Goal: Transaction & Acquisition: Purchase product/service

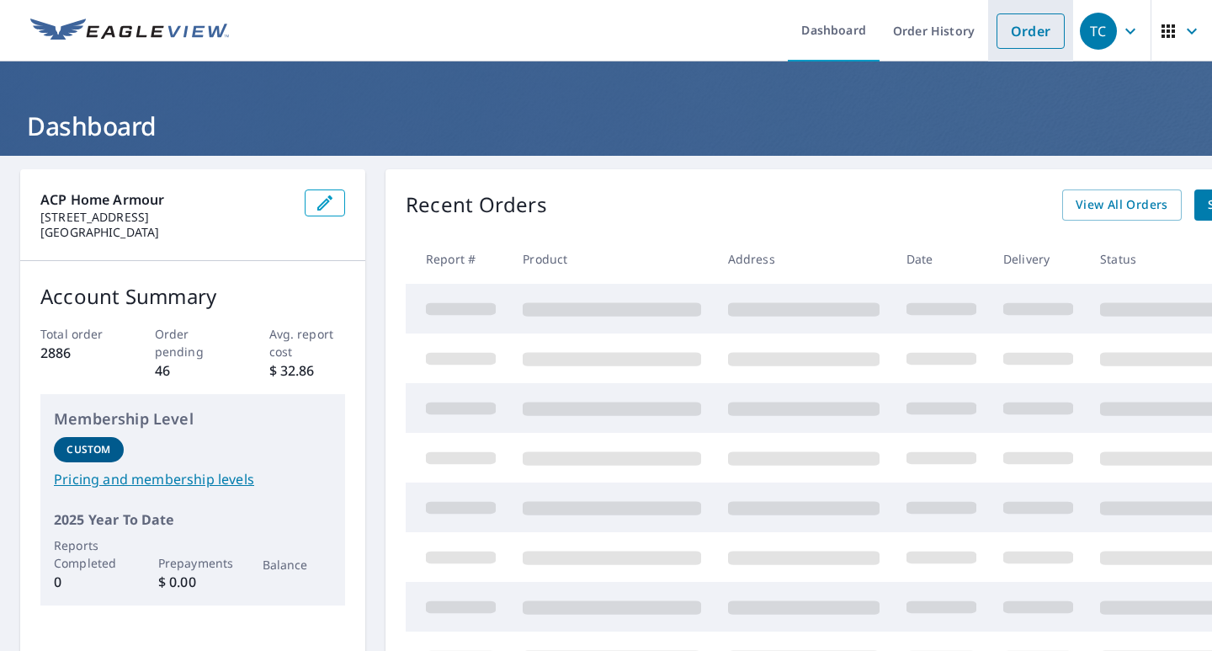
click at [999, 34] on link "Order" at bounding box center [1031, 30] width 68 height 35
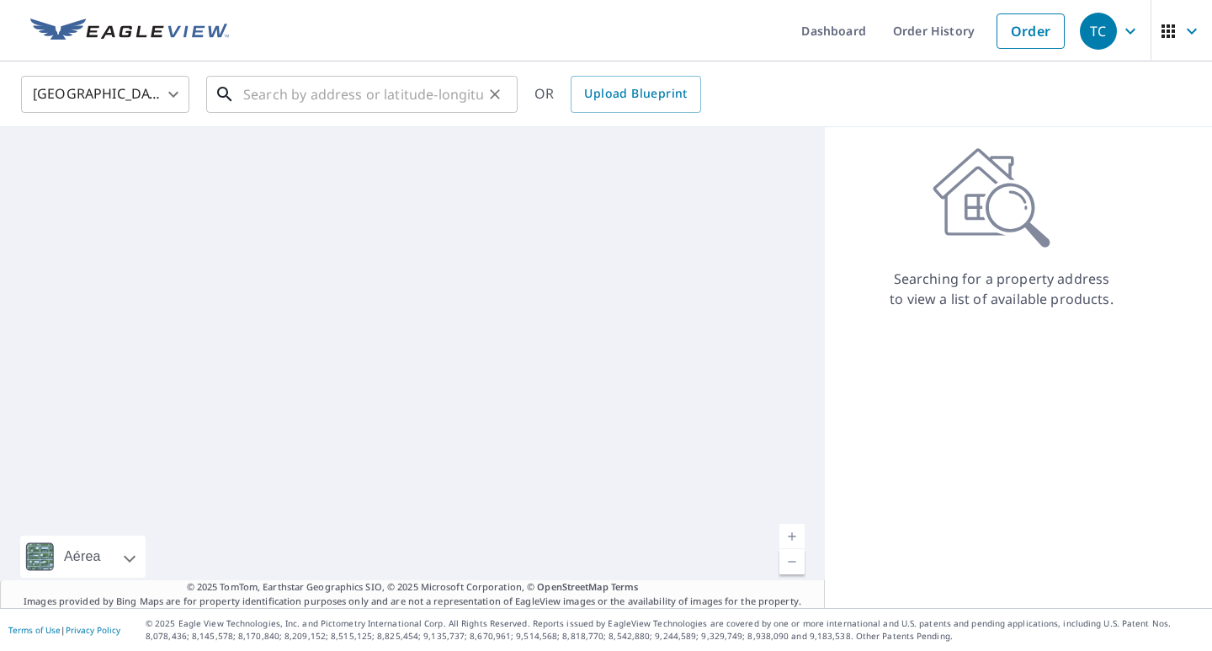
drag, startPoint x: 274, startPoint y: 101, endPoint x: 283, endPoint y: 106, distance: 9.8
click at [283, 106] on input "text" at bounding box center [363, 94] width 240 height 47
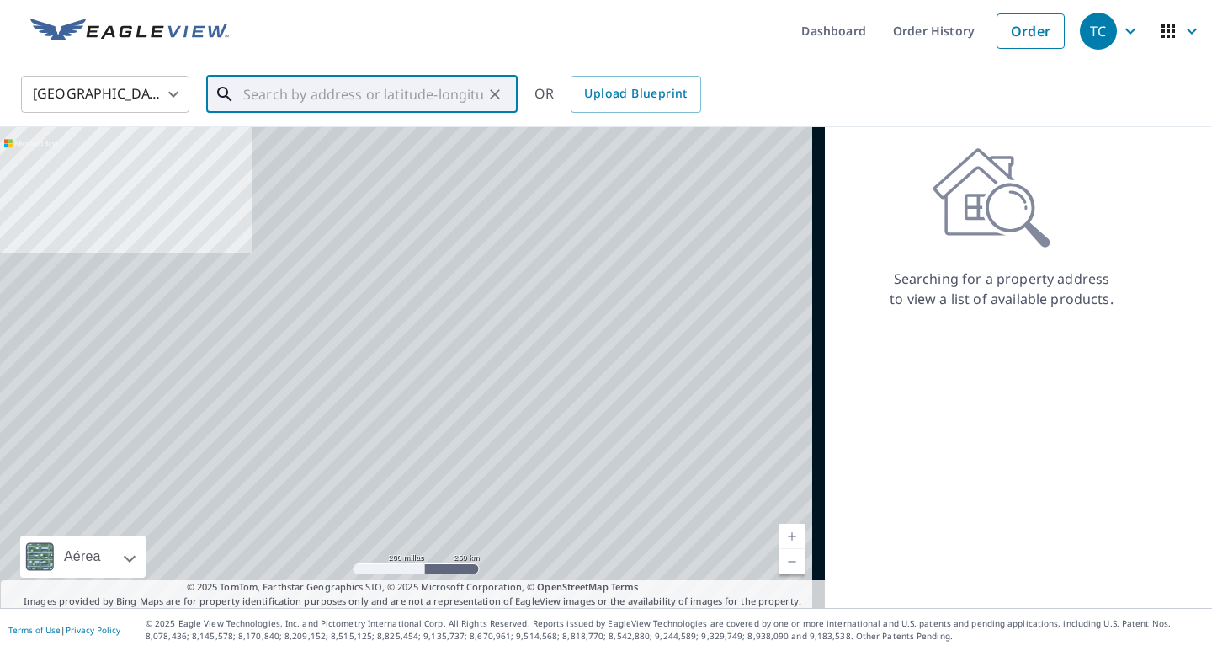
paste input "[STREET_ADDRESS]"
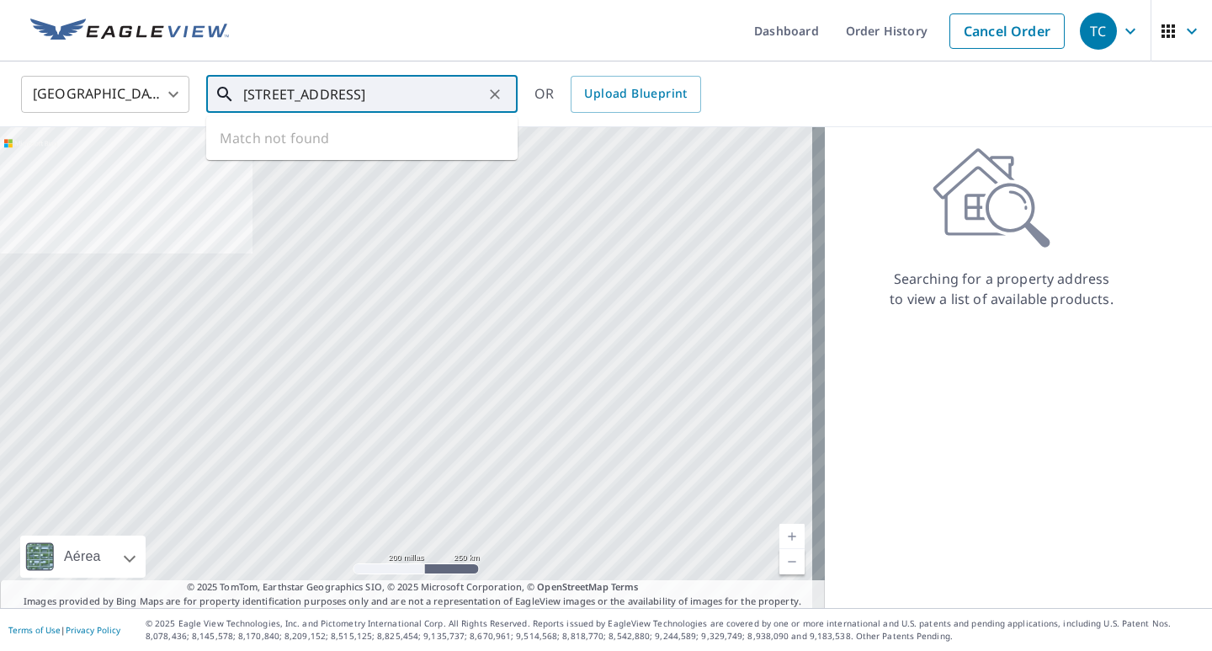
type input "[STREET_ADDRESS]"
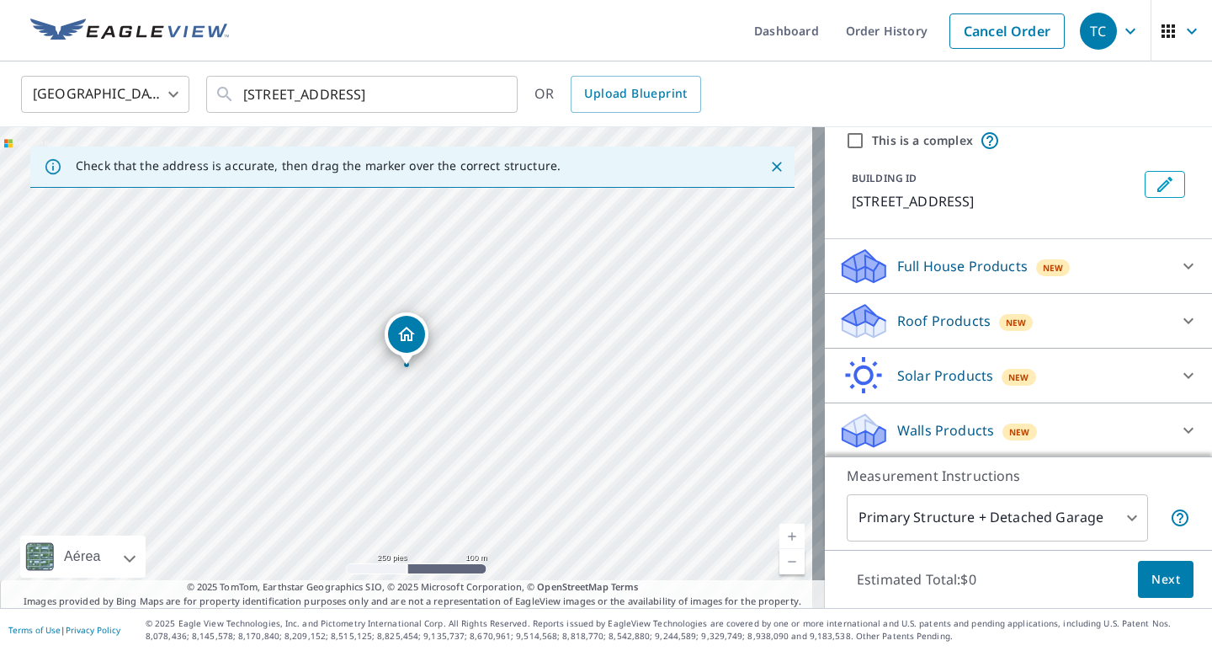
scroll to position [84, 0]
click at [924, 320] on p "Roof Products" at bounding box center [943, 319] width 93 height 20
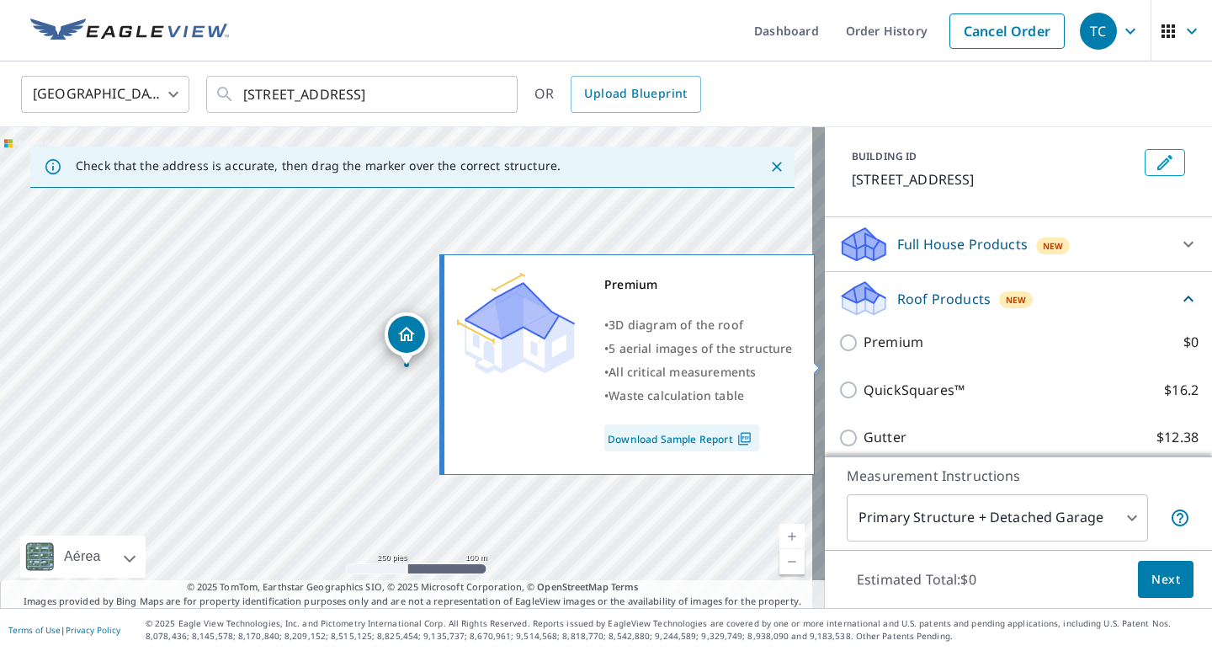
click at [838, 353] on input "Premium $0" at bounding box center [850, 342] width 25 height 20
checkbox input "true"
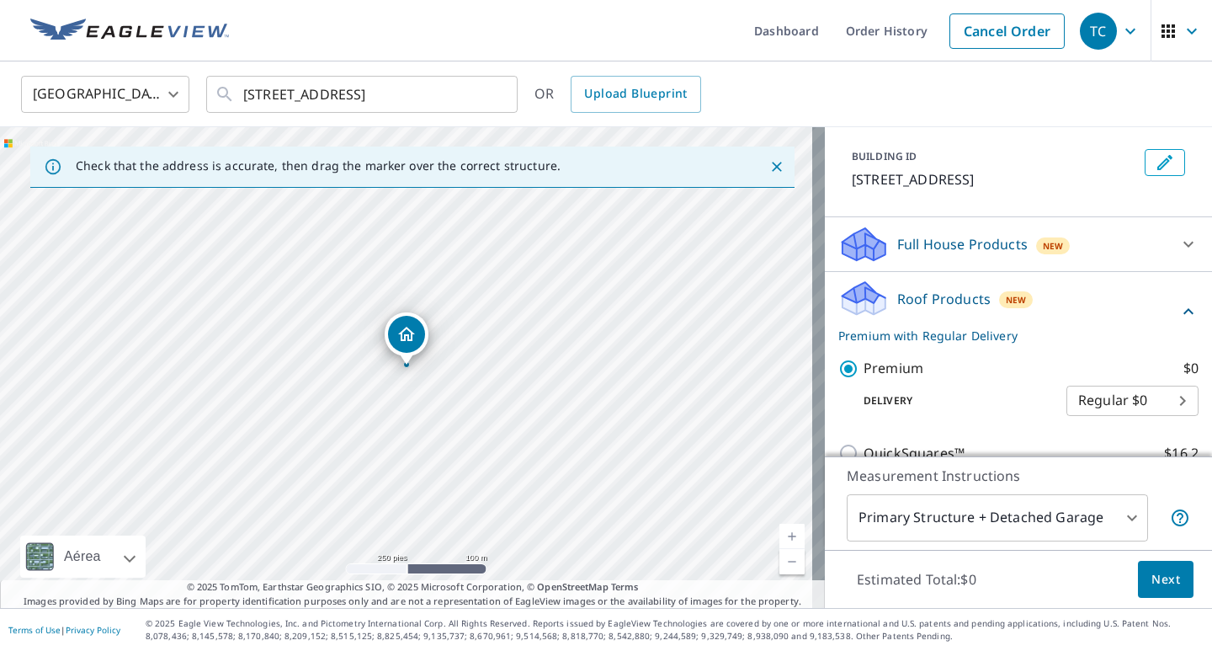
click at [1161, 586] on span "Next" at bounding box center [1165, 579] width 29 height 21
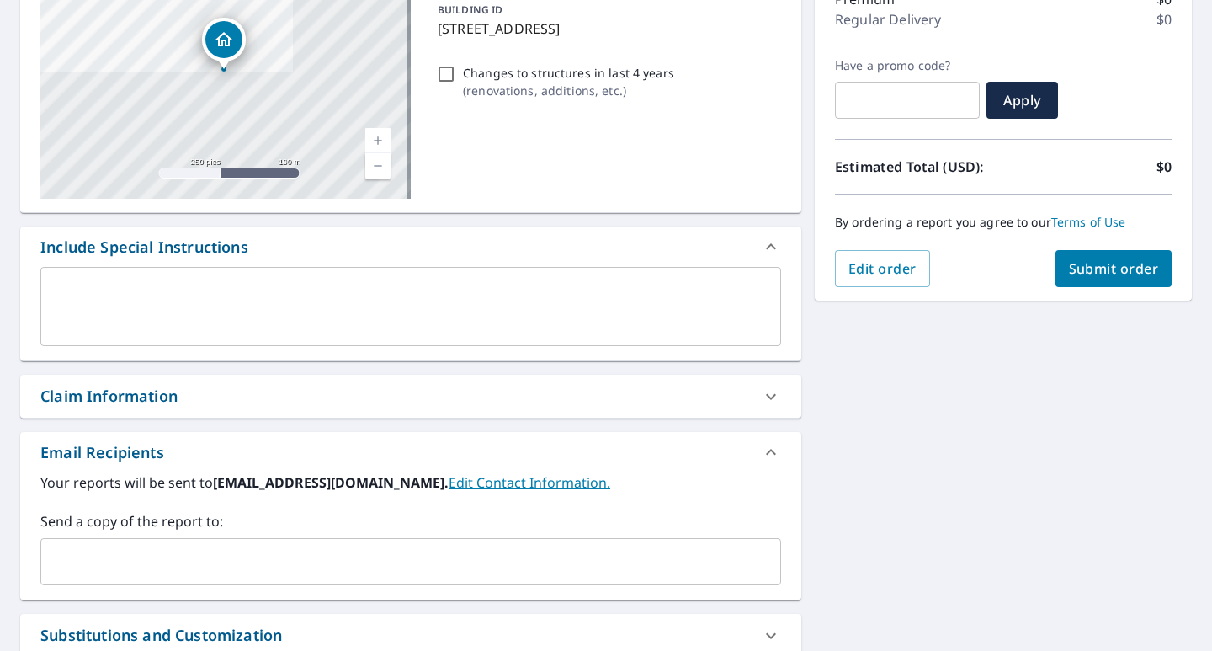
scroll to position [337, 0]
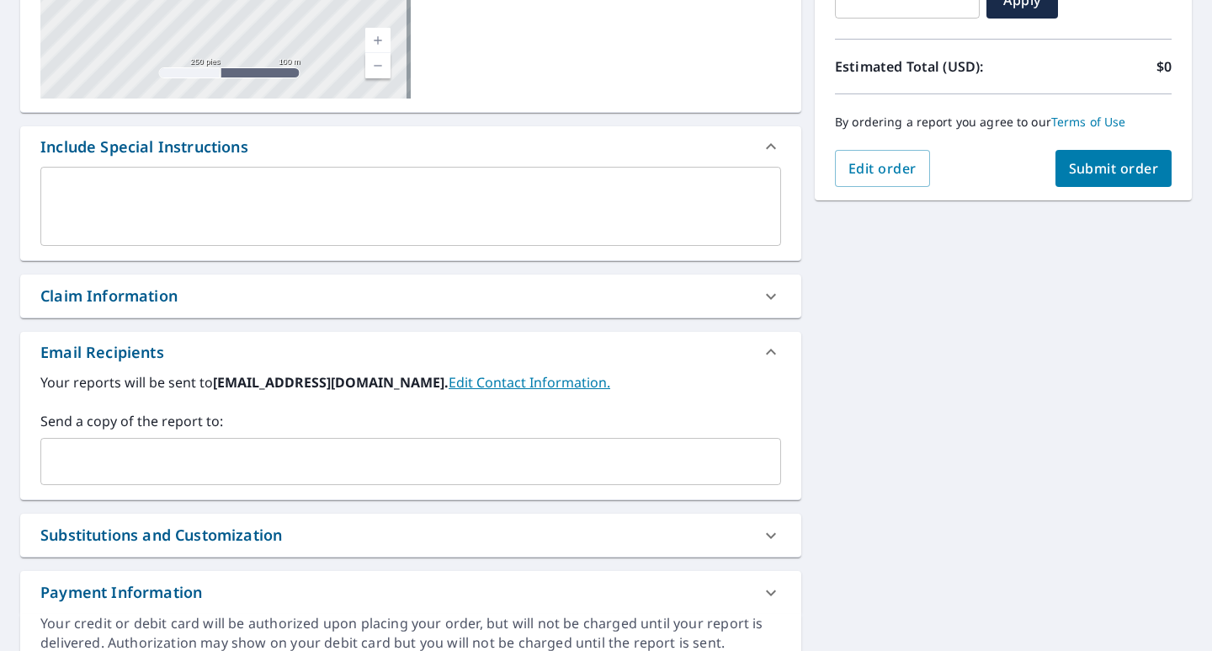
click at [210, 451] on input "text" at bounding box center [398, 461] width 700 height 32
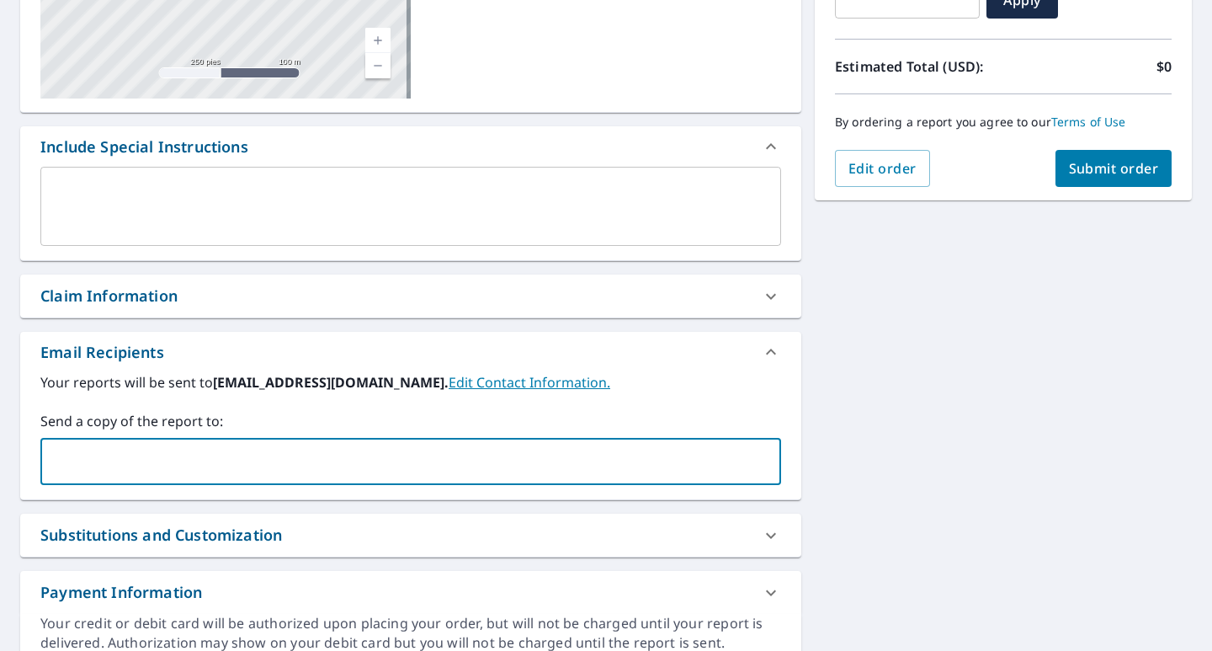
type input "[PERSON_NAME][EMAIL_ADDRESS][DOMAIN_NAME]"
click at [1127, 173] on span "Submit order" at bounding box center [1114, 168] width 90 height 19
checkbox input "true"
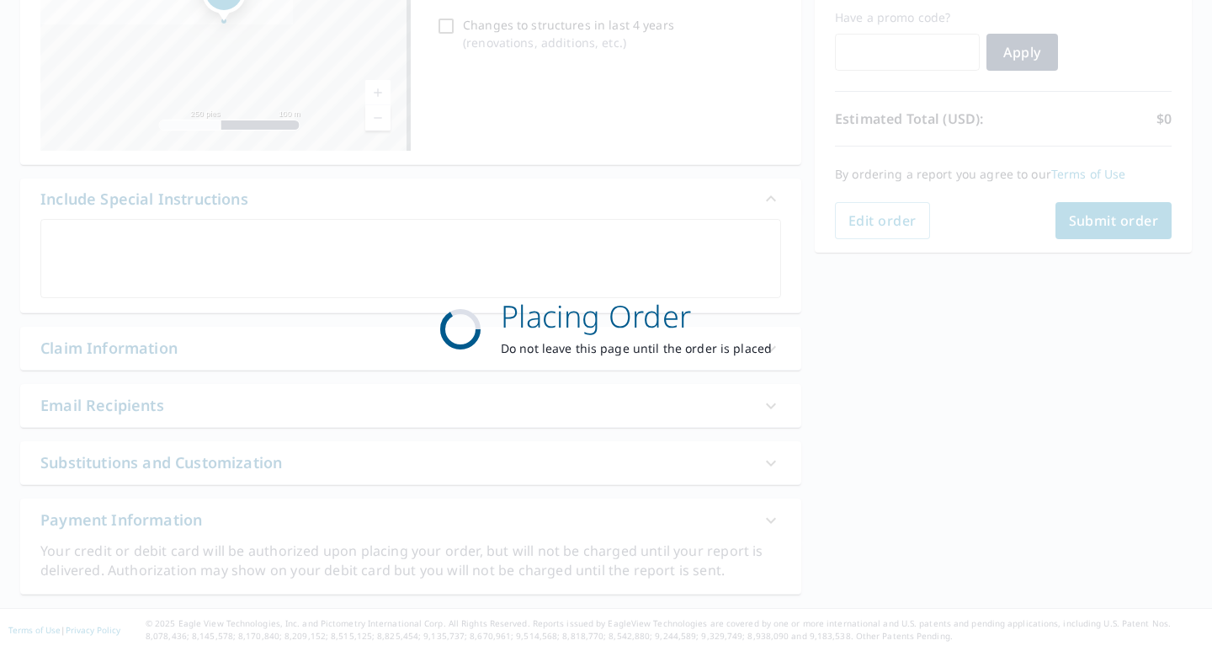
scroll to position [284, 0]
